Goal: Task Accomplishment & Management: Manage account settings

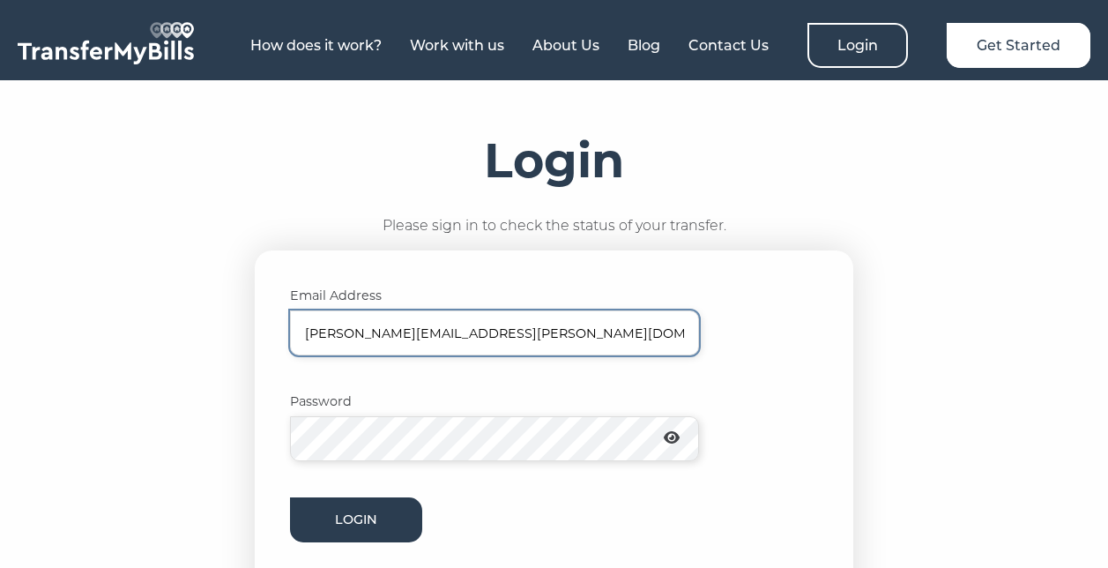
type input "[PERSON_NAME][EMAIL_ADDRESS][PERSON_NAME][DOMAIN_NAME]"
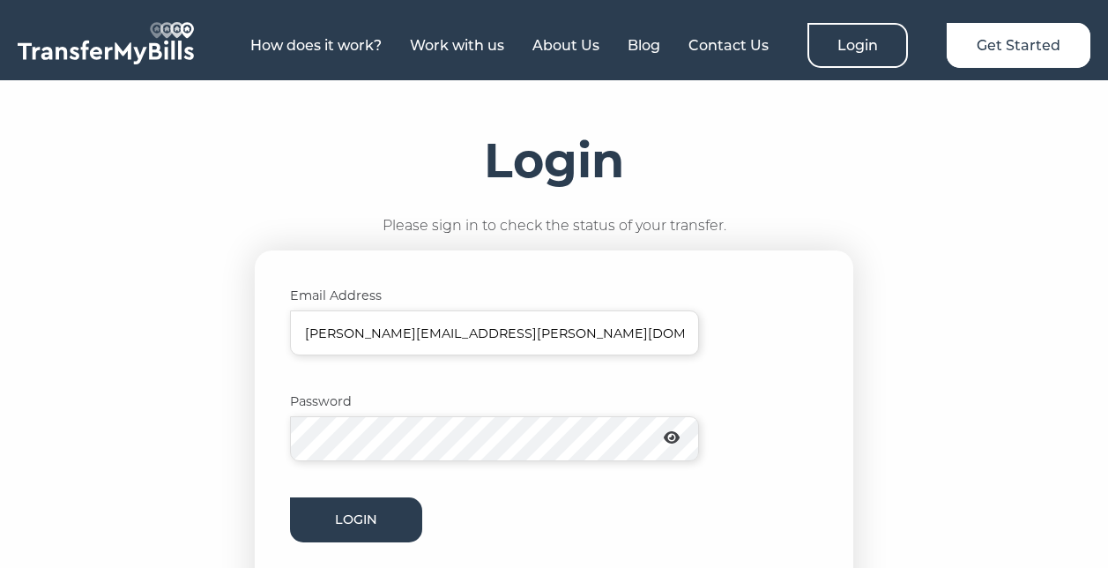
drag, startPoint x: 689, startPoint y: 410, endPoint x: 674, endPoint y: 438, distance: 31.9
click at [673, 438] on icon at bounding box center [672, 437] width 16 height 14
click at [377, 514] on button "Login" at bounding box center [356, 519] width 132 height 45
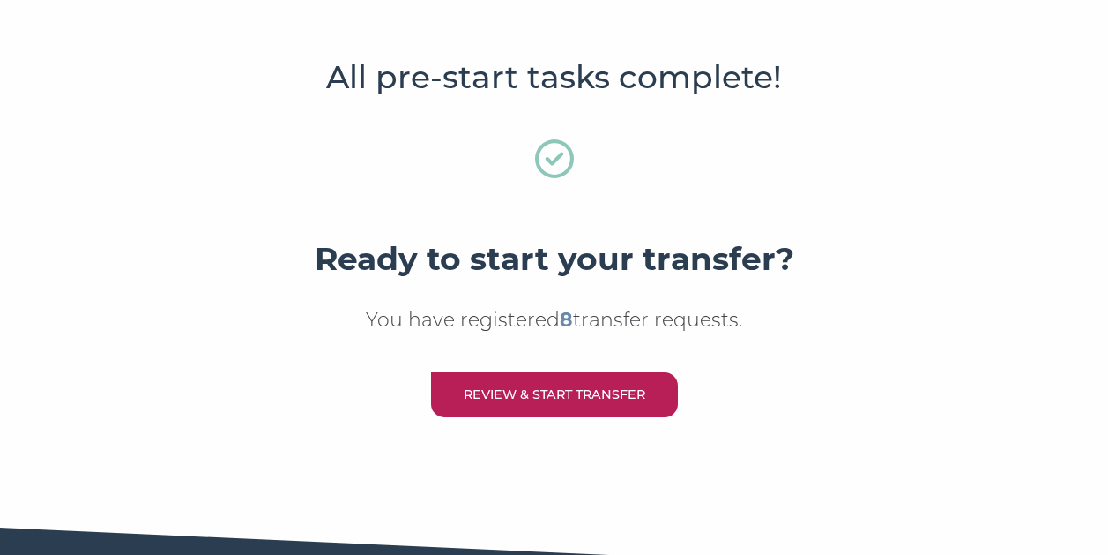
scroll to position [866, 0]
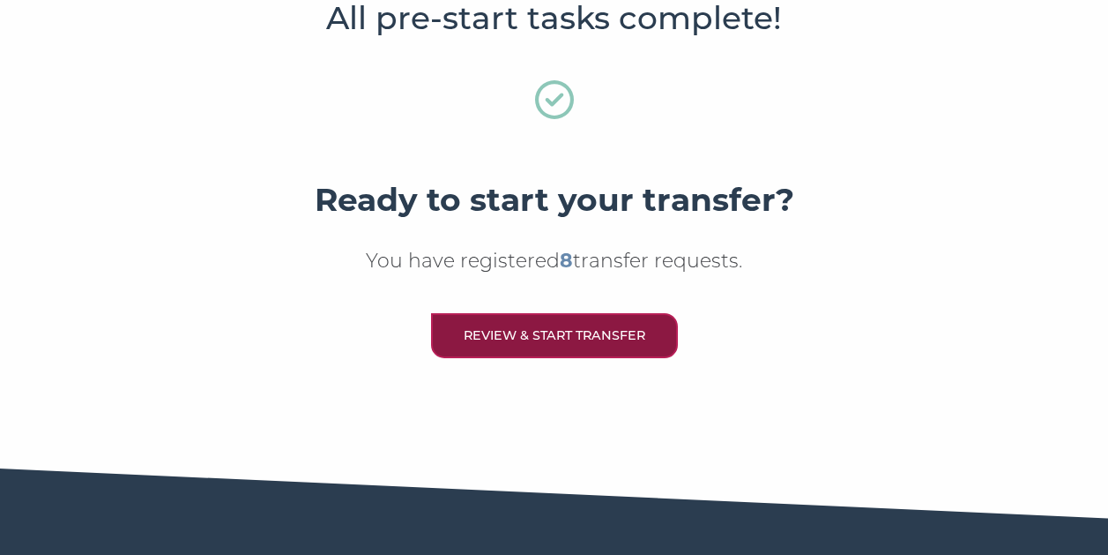
click at [501, 342] on link "Review & Start Transfer" at bounding box center [554, 335] width 247 height 45
